Goal: Task Accomplishment & Management: Use online tool/utility

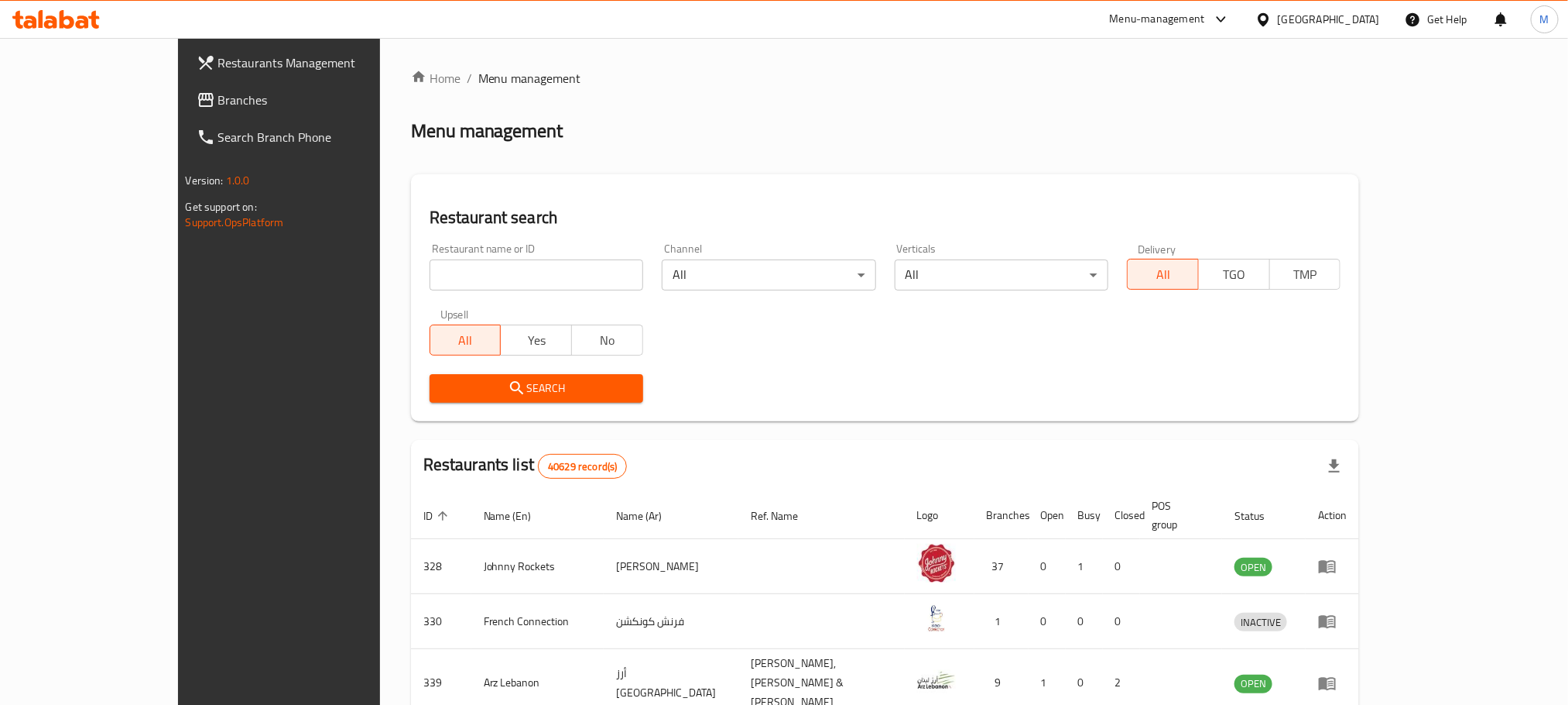
click at [184, 87] on link "Branches" at bounding box center [312, 100] width 255 height 38
click at [219, 95] on span "Branches" at bounding box center [323, 100] width 209 height 18
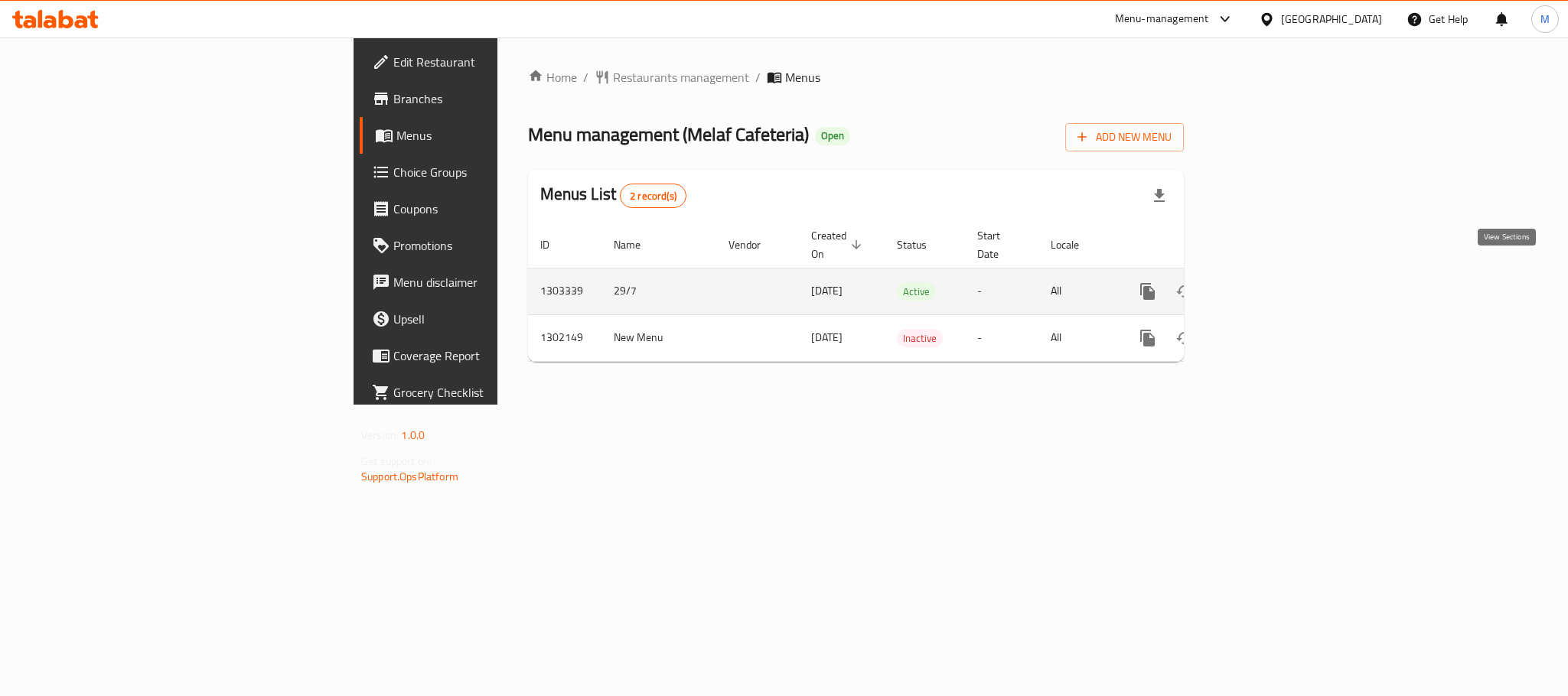
click at [1267, 282] on icon "enhanced table" at bounding box center [1257, 291] width 18 height 18
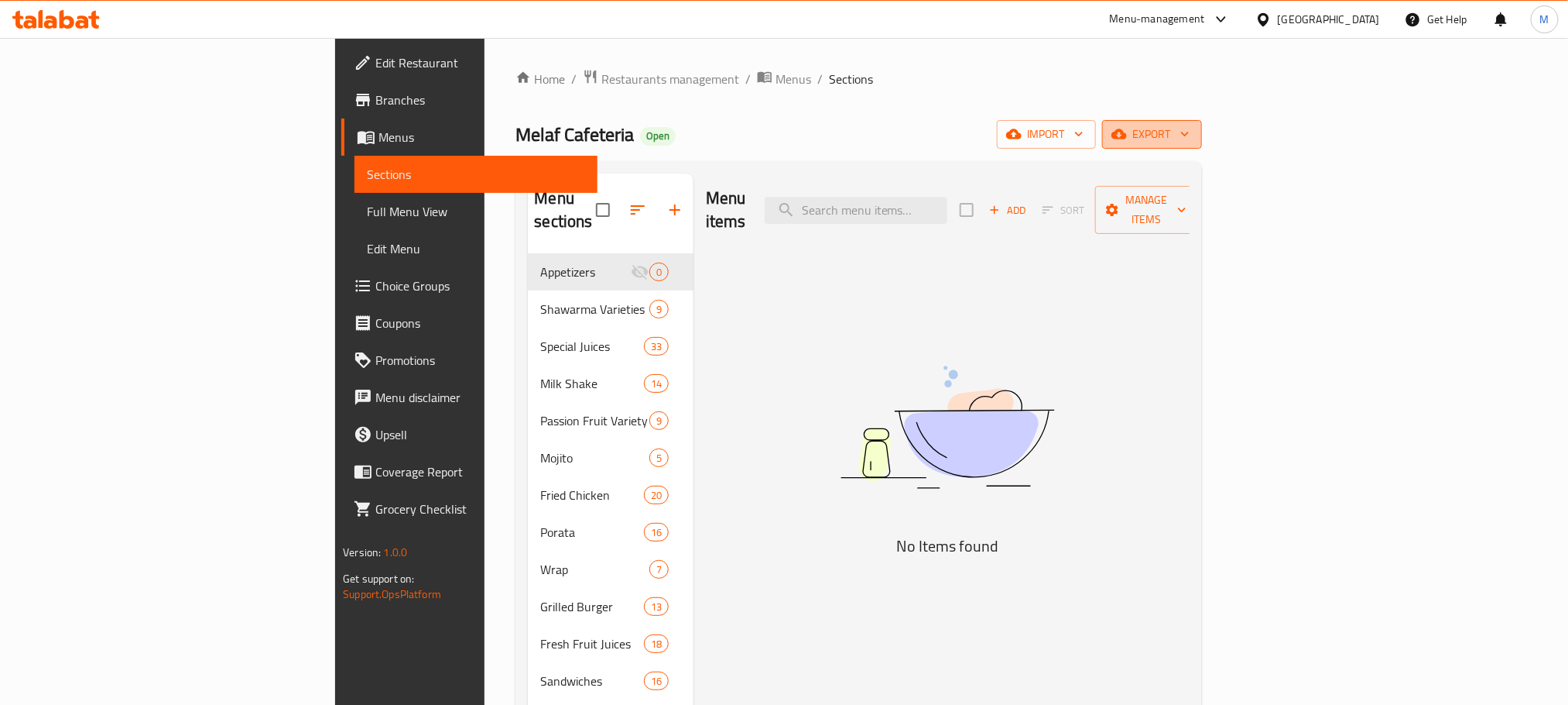
click at [1190, 142] on span "export" at bounding box center [1152, 134] width 75 height 19
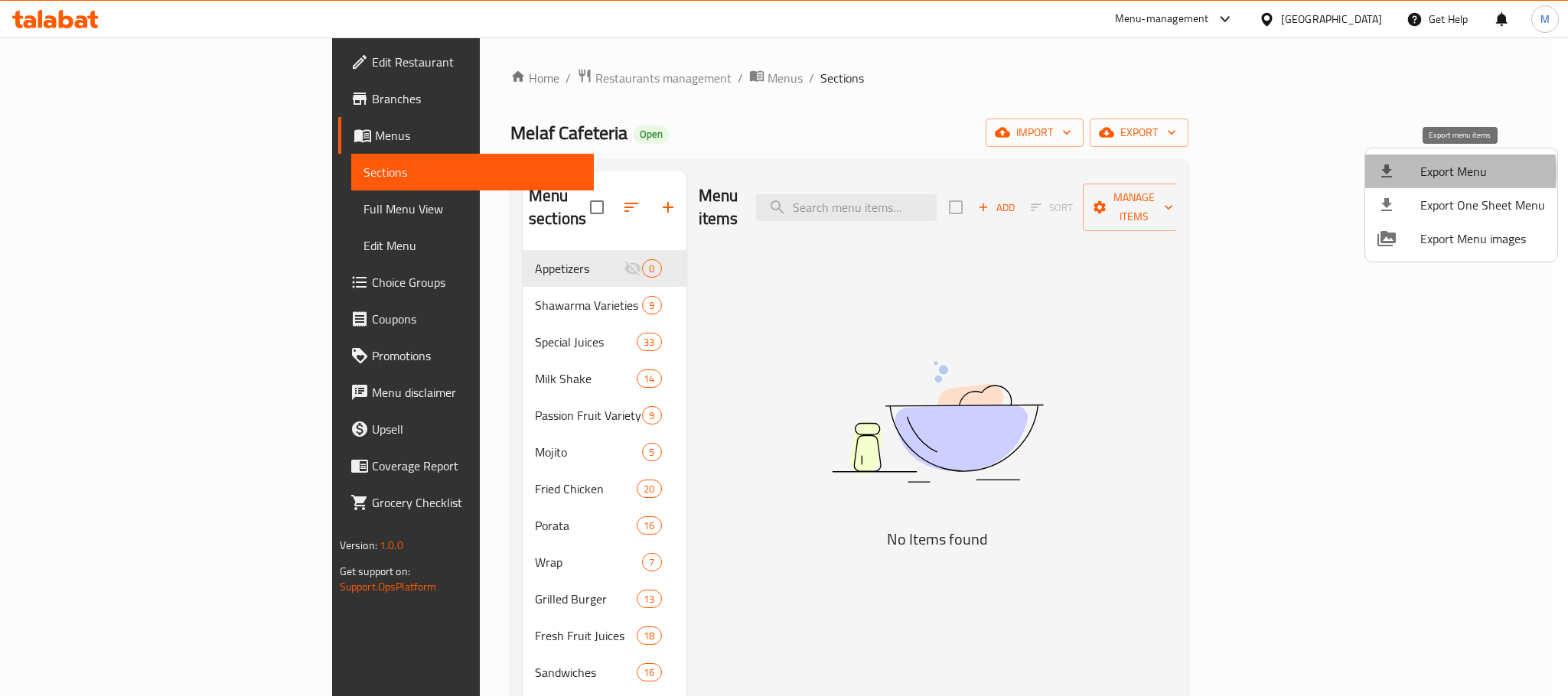
click at [1398, 173] on div at bounding box center [1398, 171] width 43 height 18
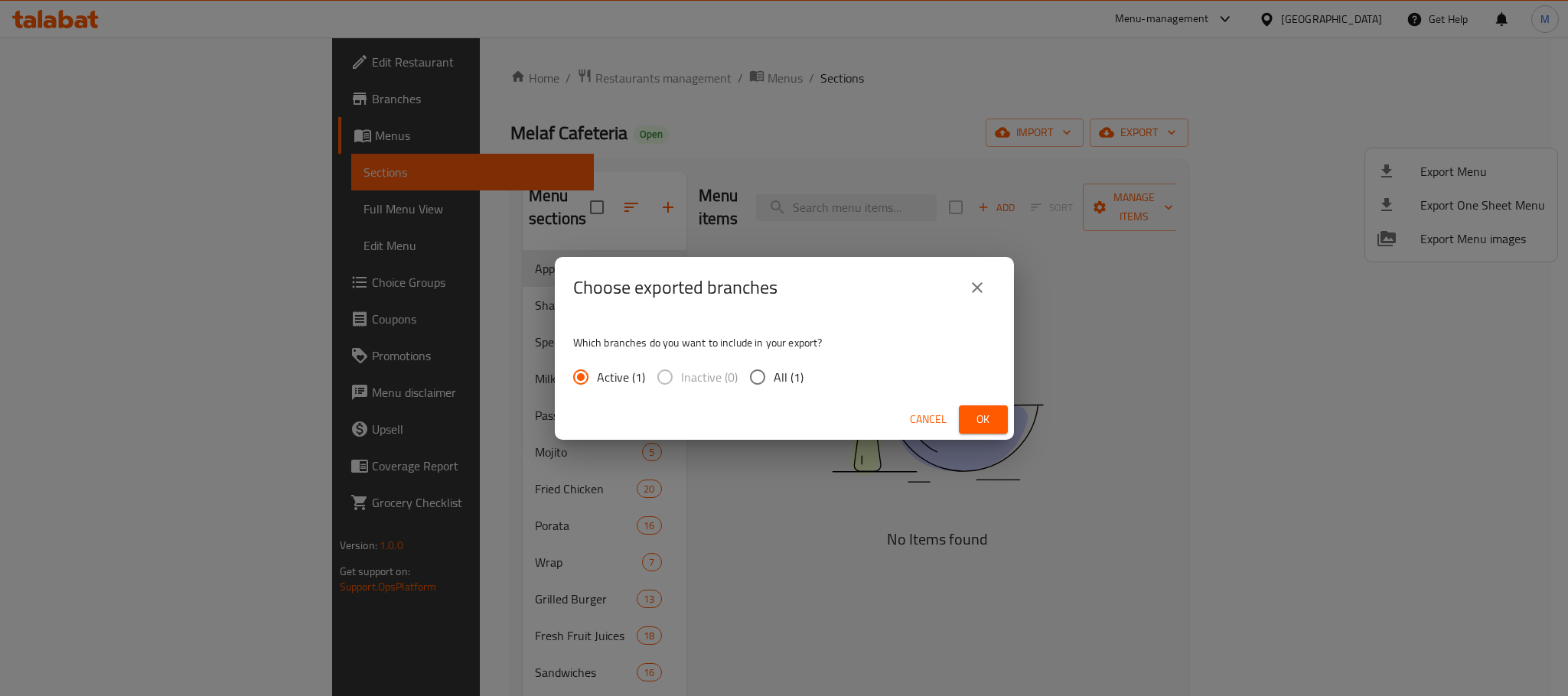
click at [985, 415] on span "Ok" at bounding box center [983, 419] width 24 height 19
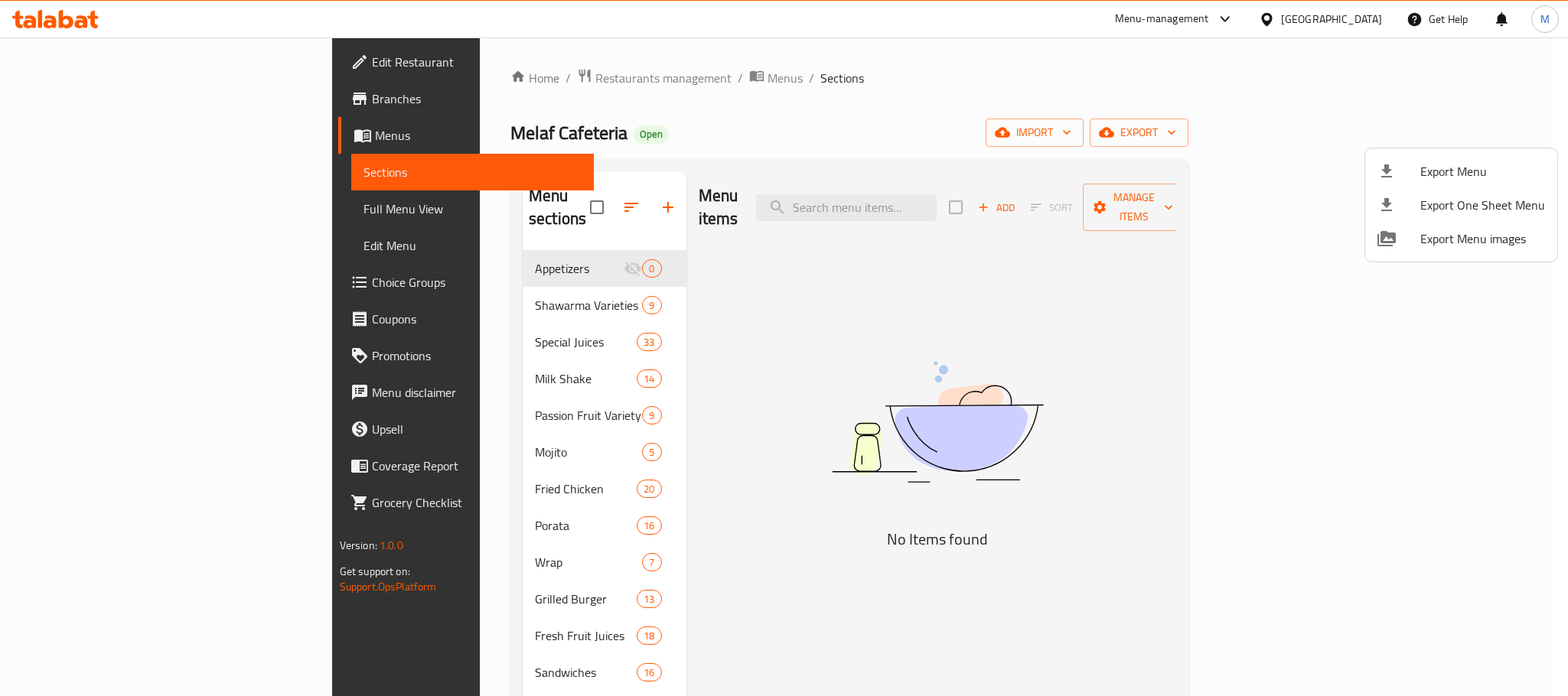
click at [274, 320] on div at bounding box center [784, 348] width 1568 height 696
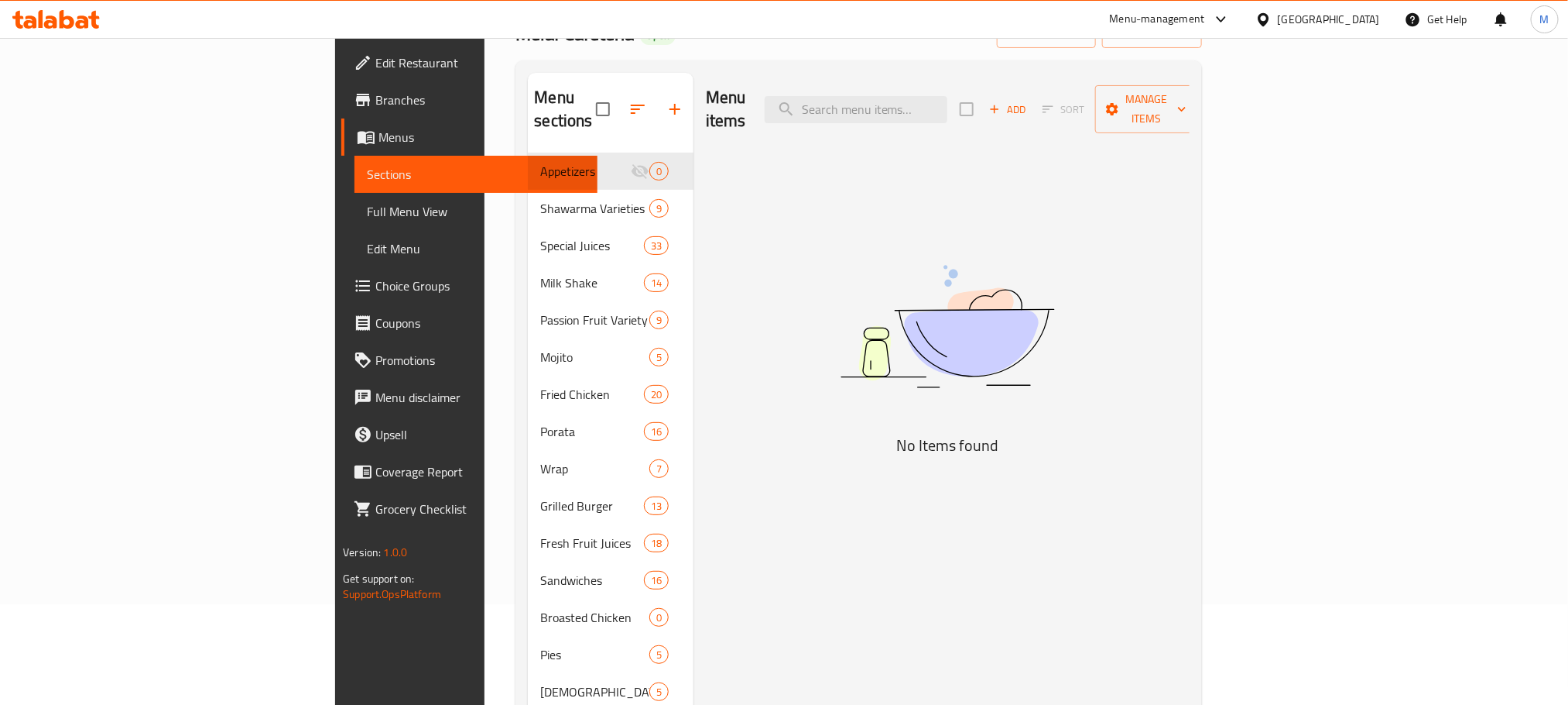
scroll to position [217, 0]
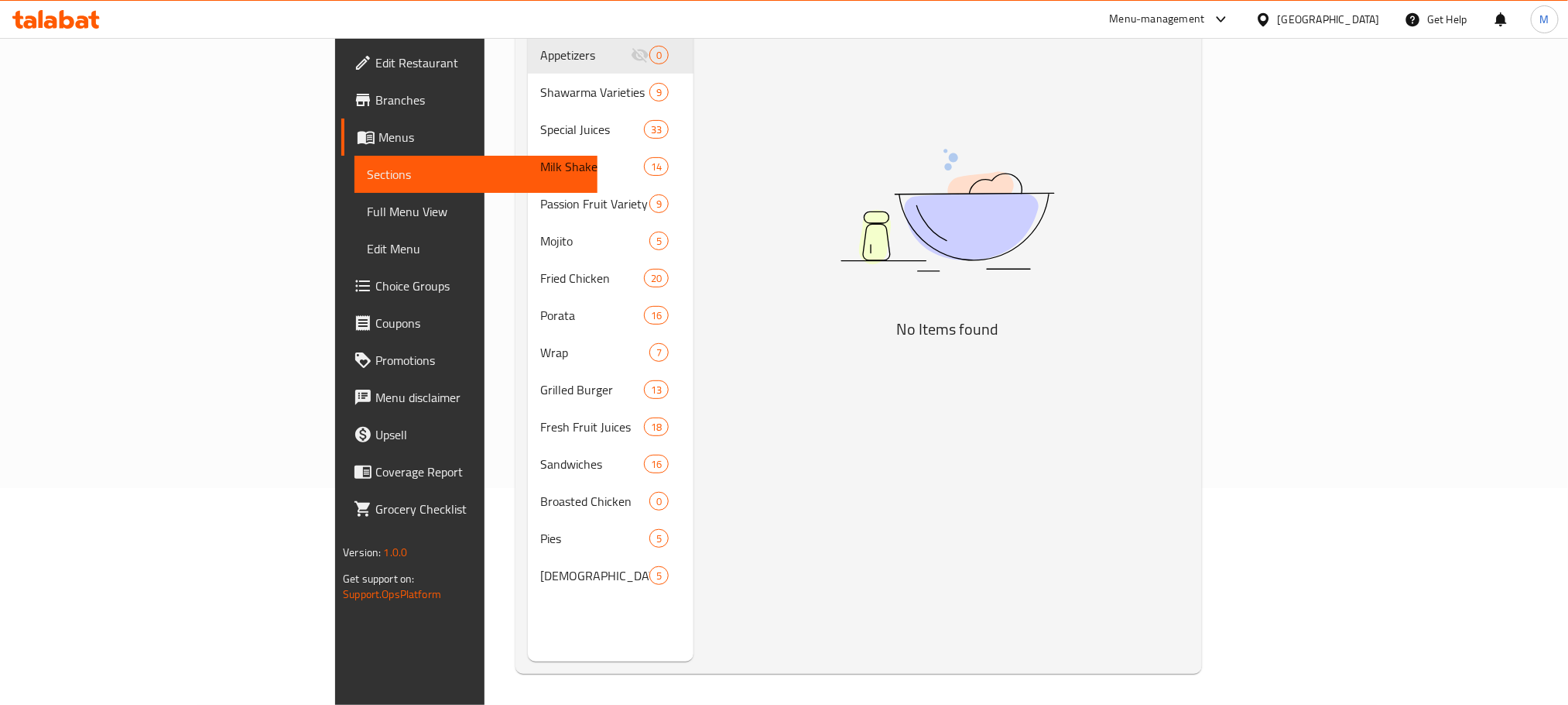
drag, startPoint x: 1143, startPoint y: 263, endPoint x: 934, endPoint y: 248, distance: 209.5
click at [934, 248] on img at bounding box center [947, 210] width 387 height 205
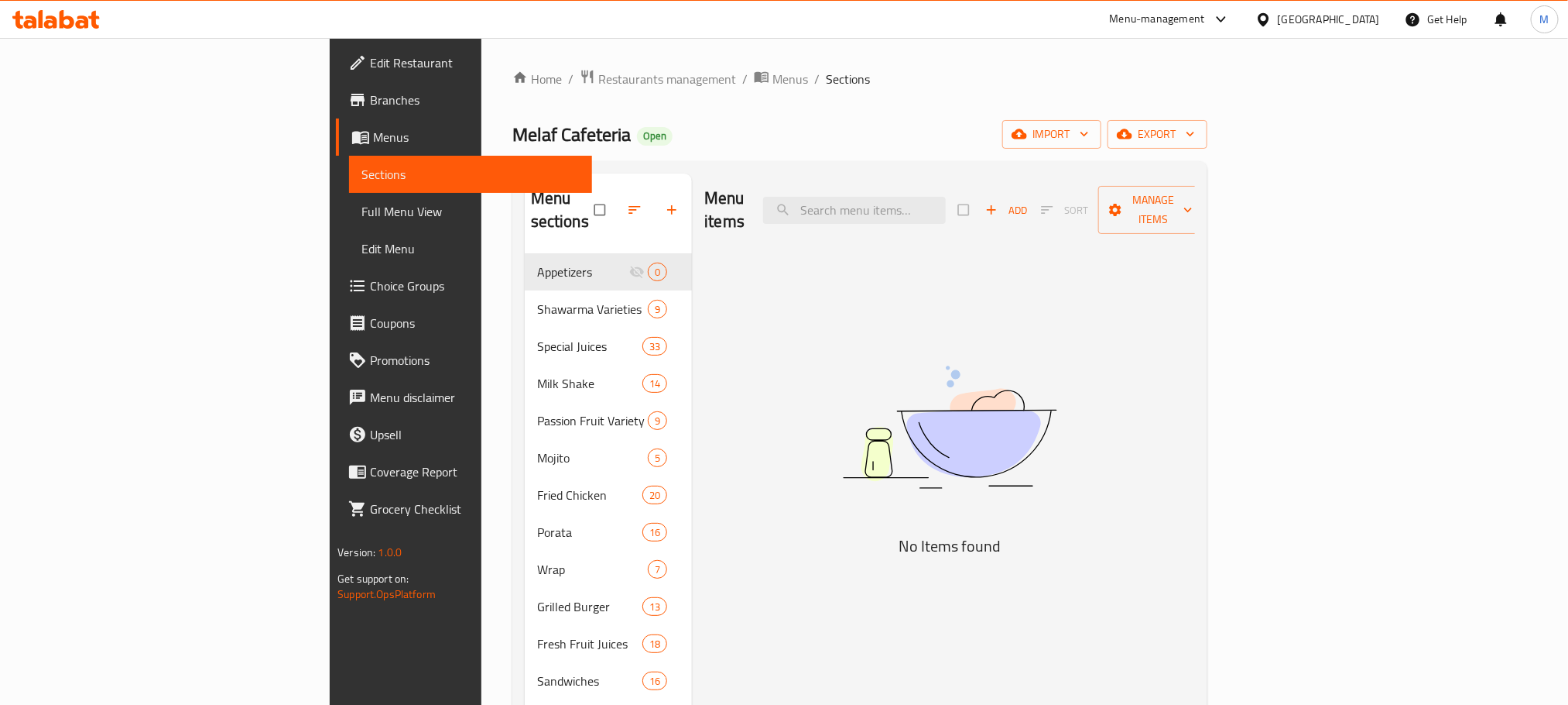
click at [1308, 24] on div "[GEOGRAPHIC_DATA]" at bounding box center [1329, 19] width 102 height 17
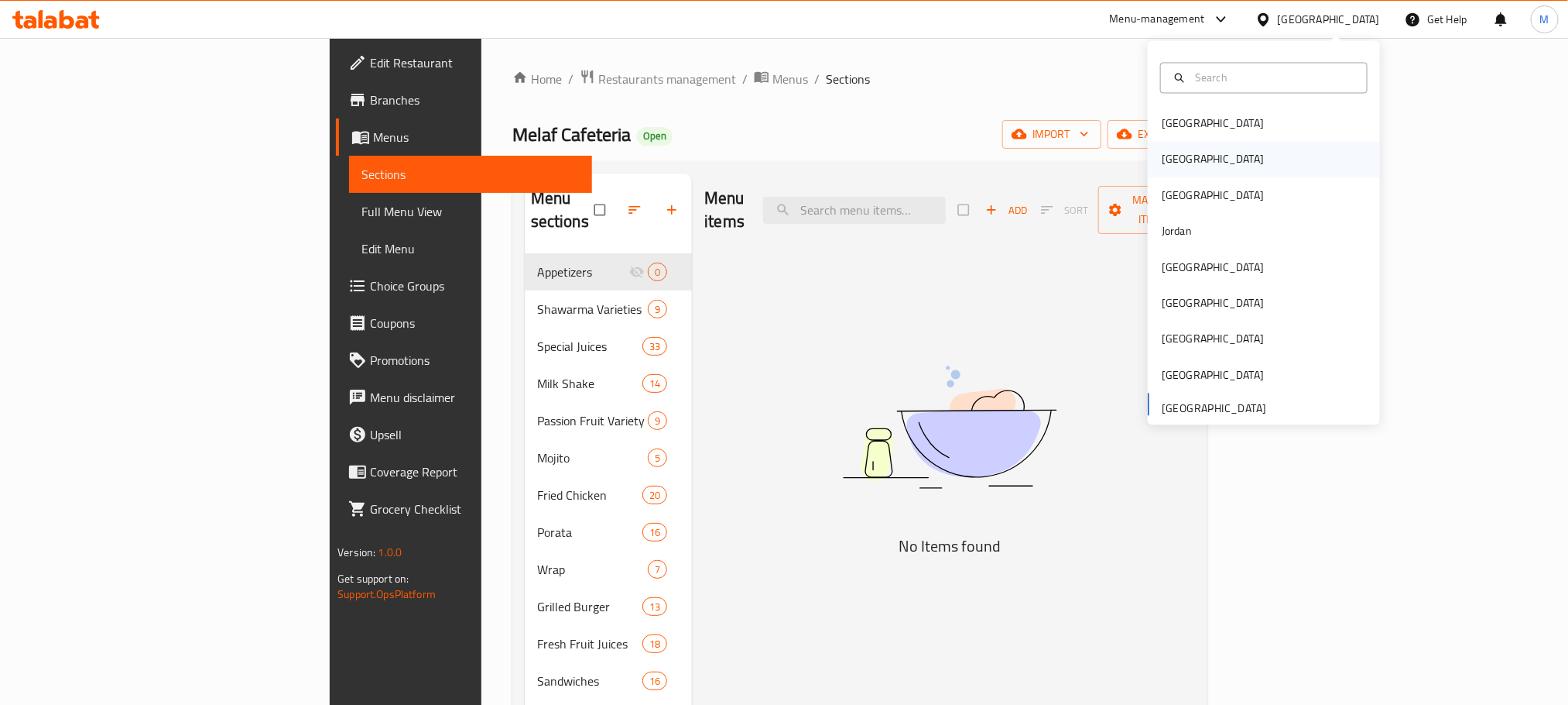
click at [1194, 161] on div "Egypt" at bounding box center [1264, 160] width 232 height 36
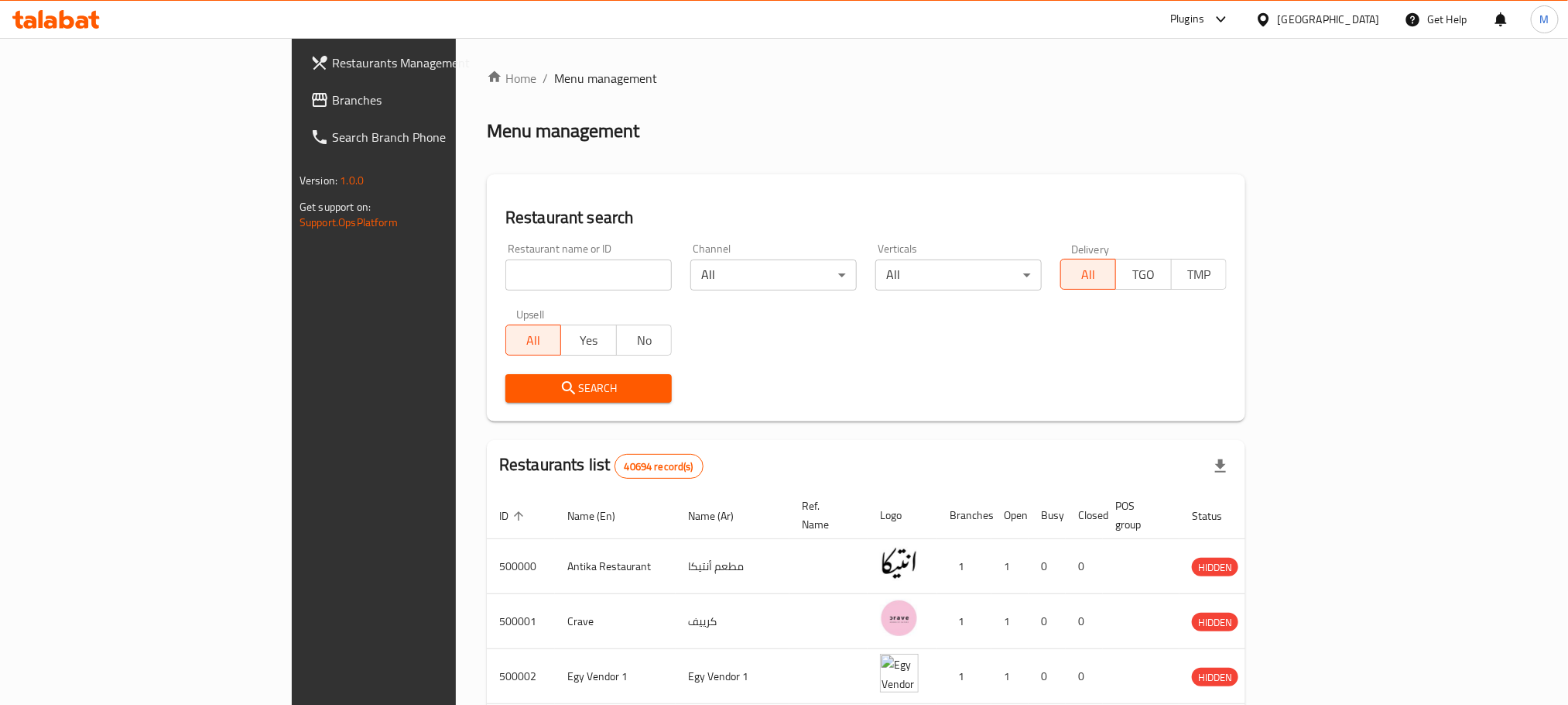
click at [332, 96] on span "Branches" at bounding box center [436, 100] width 209 height 18
